Goal: Information Seeking & Learning: Learn about a topic

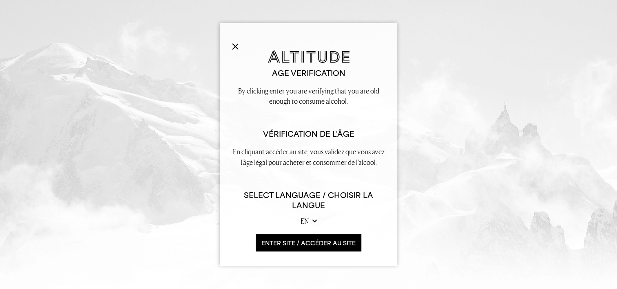
click at [307, 235] on button "ENTER SITE / accéder au site" at bounding box center [309, 243] width 106 height 18
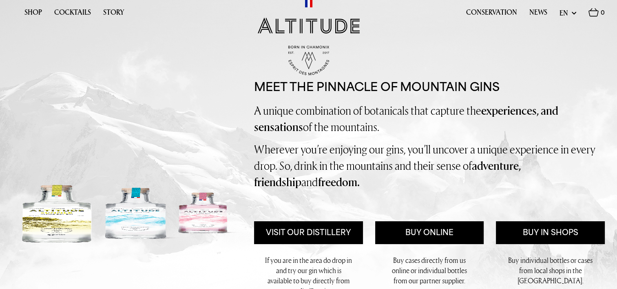
click at [568, 13] on select "en fr" at bounding box center [568, 13] width 17 height 10
select select "fr"
click at [560, 8] on select "en fr" at bounding box center [568, 13] width 17 height 10
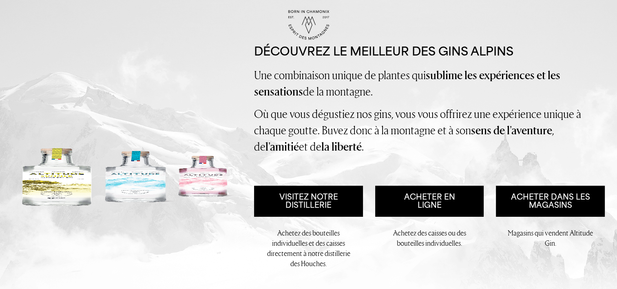
scroll to position [31, 0]
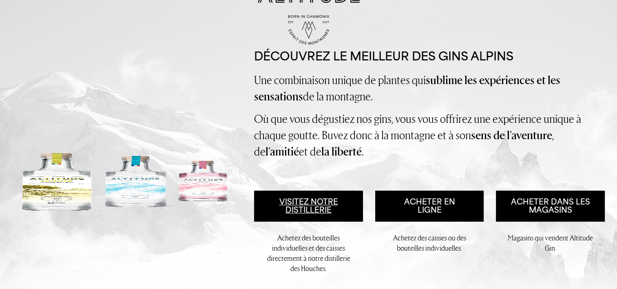
click at [340, 206] on link "Visitez notre distillerie" at bounding box center [308, 206] width 109 height 31
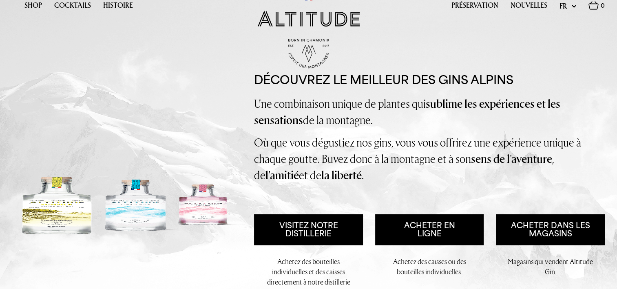
scroll to position [0, 0]
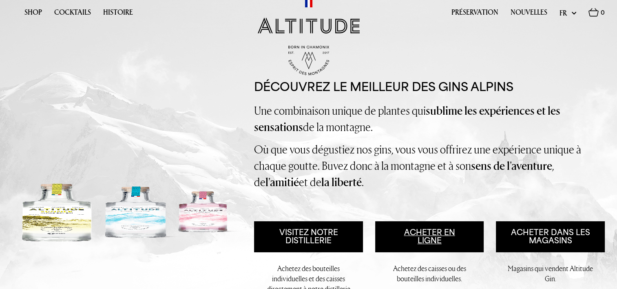
click at [438, 233] on link "Acheter en ligne" at bounding box center [429, 236] width 109 height 31
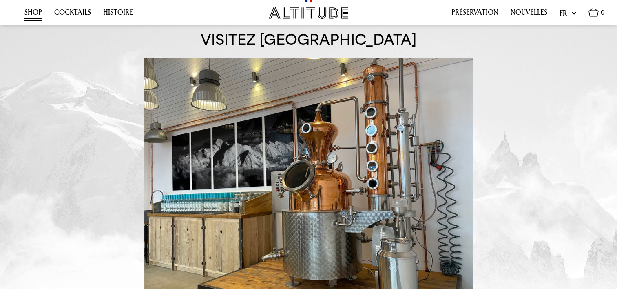
scroll to position [546, 0]
click at [117, 9] on link "Histoire" at bounding box center [118, 14] width 30 height 13
